Goal: Task Accomplishment & Management: Complete application form

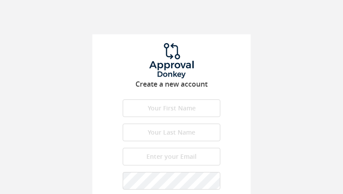
type input "SmRlBPvjo"
type input "BHoyWXPfBQdzPKvW"
type input "[EMAIL_ADDRESS][DOMAIN_NAME]"
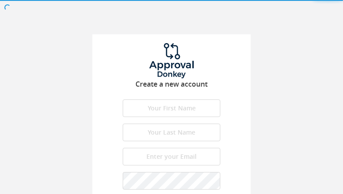
type input "FsTcermYzXCFKK"
type input "TtQzRkzvVCZetJY"
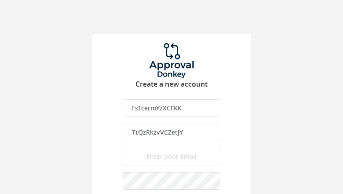
type input "[EMAIL_ADDRESS][DOMAIN_NAME]"
